Goal: Check status: Check status

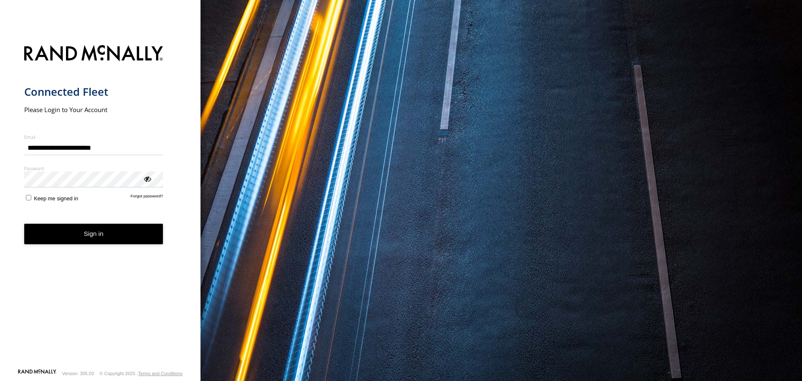
type input "**********"
click at [91, 236] on button "Sign in" at bounding box center [93, 233] width 139 height 20
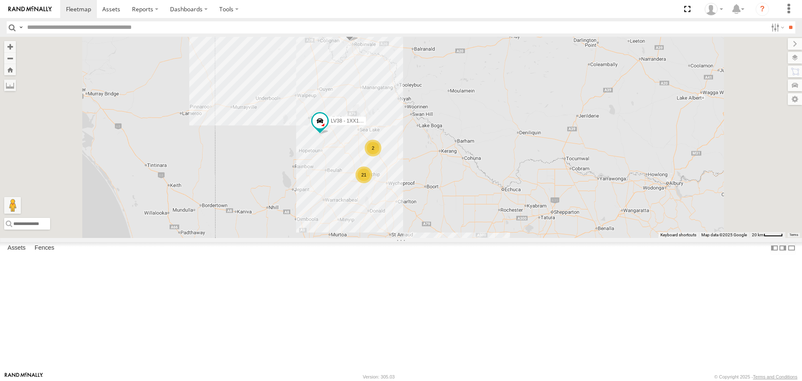
drag, startPoint x: 480, startPoint y: 147, endPoint x: 494, endPoint y: 226, distance: 80.1
click at [494, 226] on div "ATV11 - 1PU4CS TI02 - 1NY2RG LV38 - 1XX1AA EWP02 - XN76LF 21 11 LV37 - 1XL6RM 2" at bounding box center [401, 137] width 802 height 200
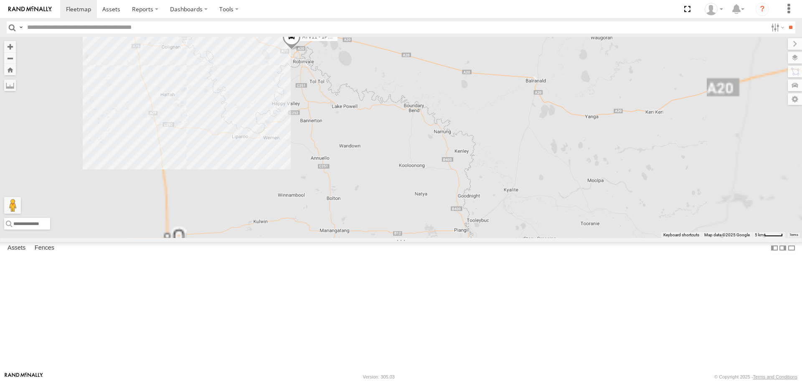
drag, startPoint x: 468, startPoint y: 155, endPoint x: 482, endPoint y: 191, distance: 39.6
click at [482, 191] on div "ATV11 - 1PU4CS TI02 - 1NY2RG LV38 - 1XX1AA EWP02 - XN76LF LV37 - 1XL6RM" at bounding box center [401, 137] width 802 height 200
